Goal: Navigation & Orientation: Find specific page/section

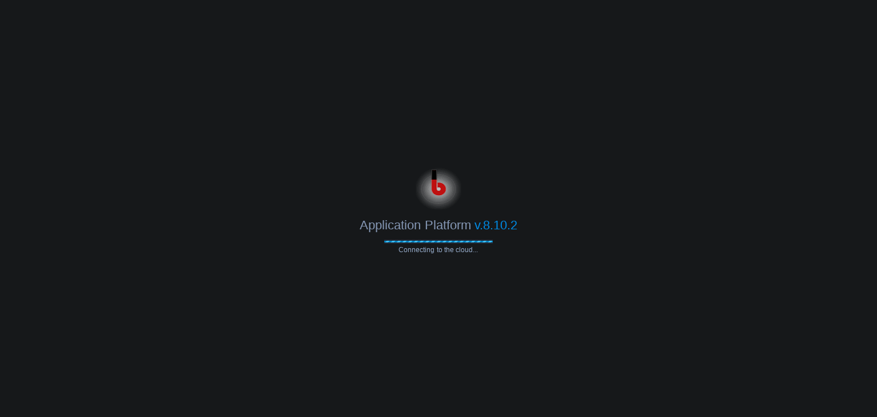
click at [533, 245] on div "Application Platform v.8.10.2 Connecting to the cloud..." at bounding box center [438, 209] width 877 height 90
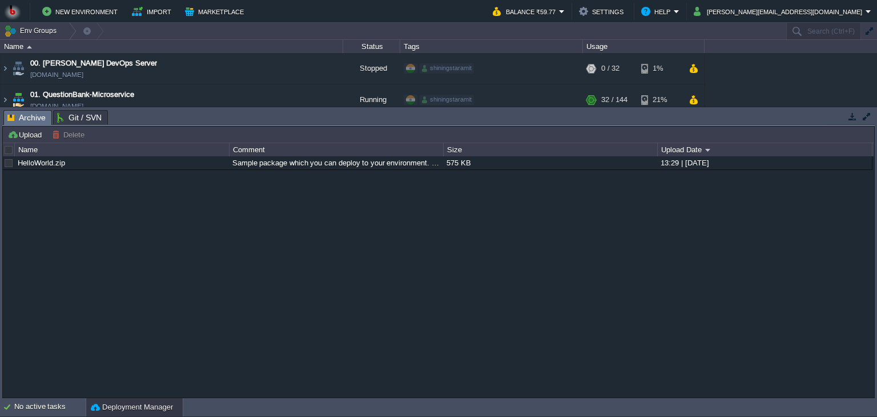
click at [851, 119] on button "button" at bounding box center [852, 116] width 10 height 10
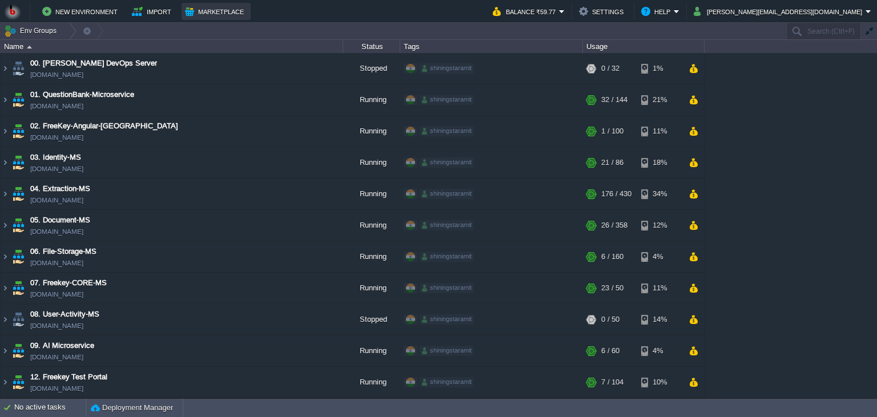
click at [209, 10] on button "Marketplace" at bounding box center [216, 12] width 62 height 14
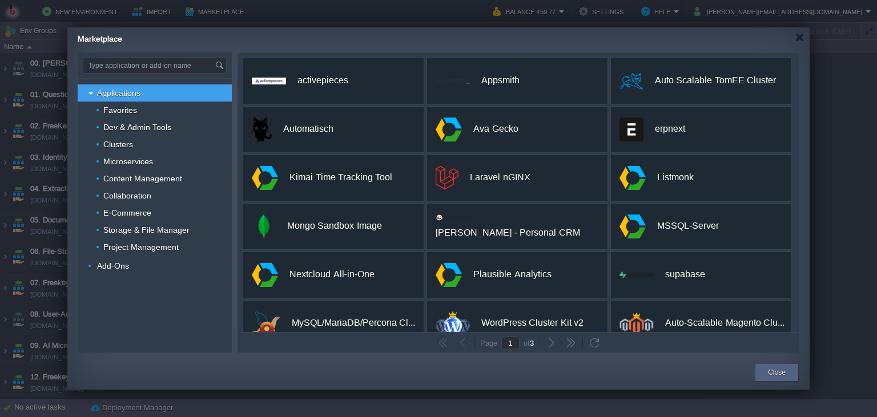
click at [797, 42] on div "Marketplace" at bounding box center [444, 37] width 732 height 20
click at [802, 38] on div at bounding box center [799, 37] width 9 height 9
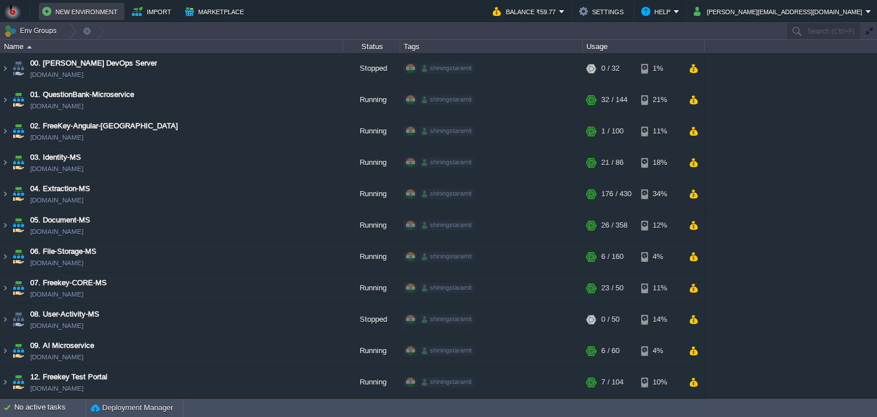
click at [67, 18] on button "New Environment" at bounding box center [81, 12] width 79 height 14
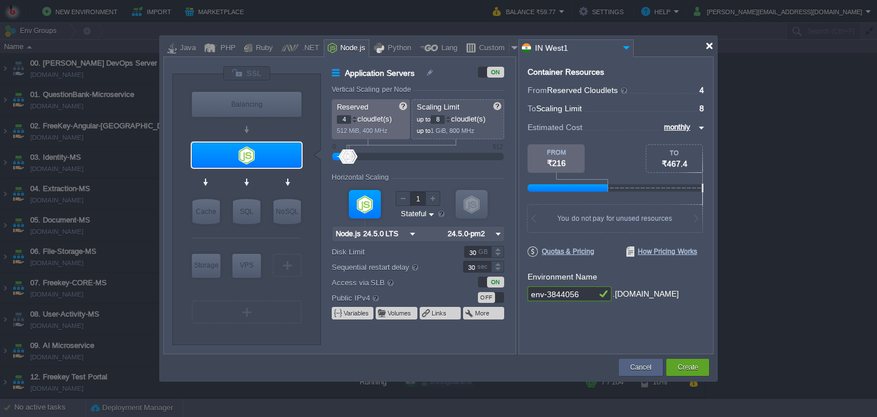
click at [707, 48] on div at bounding box center [709, 46] width 9 height 9
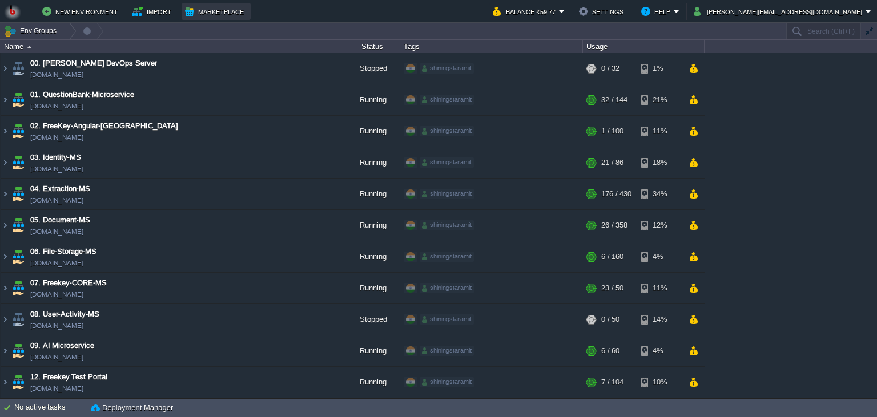
click at [225, 18] on button "Marketplace" at bounding box center [216, 12] width 62 height 14
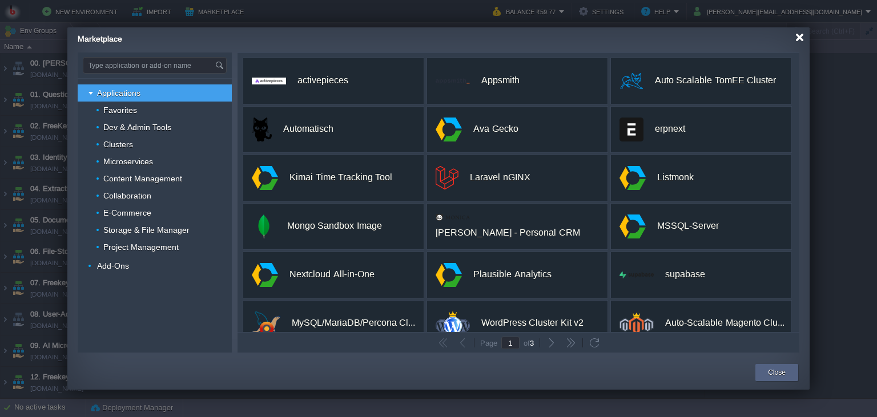
click at [798, 35] on div at bounding box center [799, 37] width 9 height 9
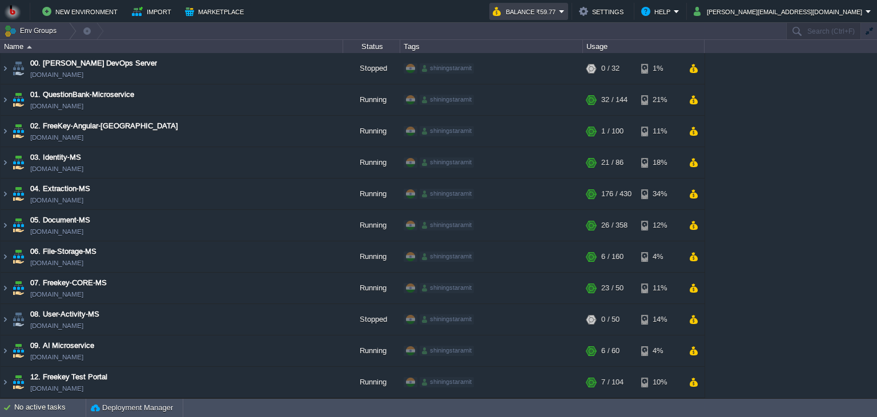
click at [564, 15] on em "Balance ₹59.77" at bounding box center [529, 12] width 72 height 14
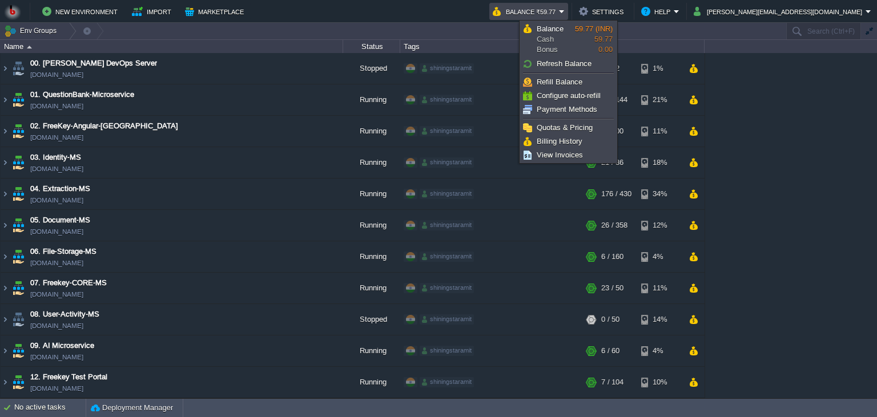
click at [808, 120] on div "00. [PERSON_NAME] DevOps Server [DOMAIN_NAME] Stopped shiningstaramit + Add to …" at bounding box center [438, 225] width 877 height 345
